Goal: Find specific page/section: Find specific page/section

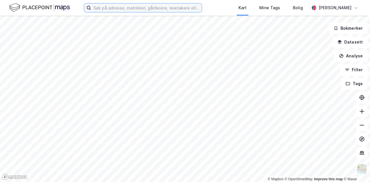
click at [162, 10] on input at bounding box center [146, 7] width 111 height 9
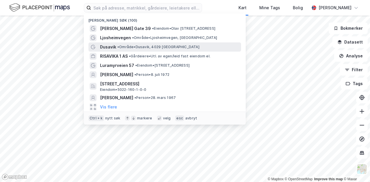
click at [127, 46] on span "• Område • [GEOGRAPHIC_DATA], [GEOGRAPHIC_DATA]" at bounding box center [158, 47] width 82 height 5
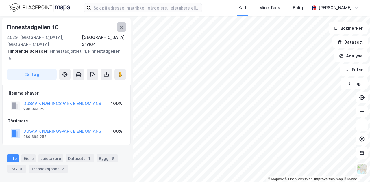
click at [118, 25] on button at bounding box center [121, 27] width 9 height 9
